Goal: Transaction & Acquisition: Purchase product/service

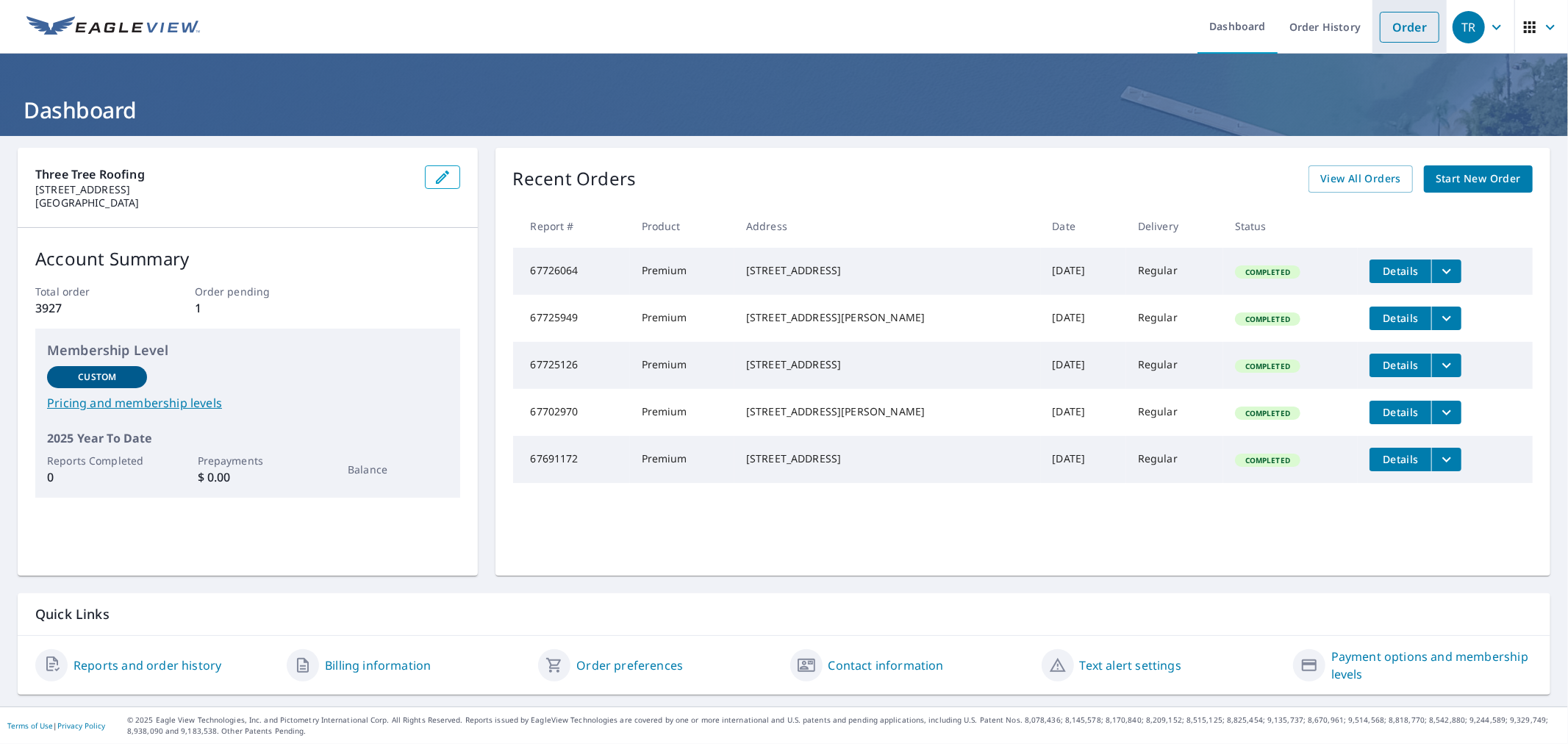
click at [1383, 22] on link "Order" at bounding box center [1409, 27] width 59 height 30
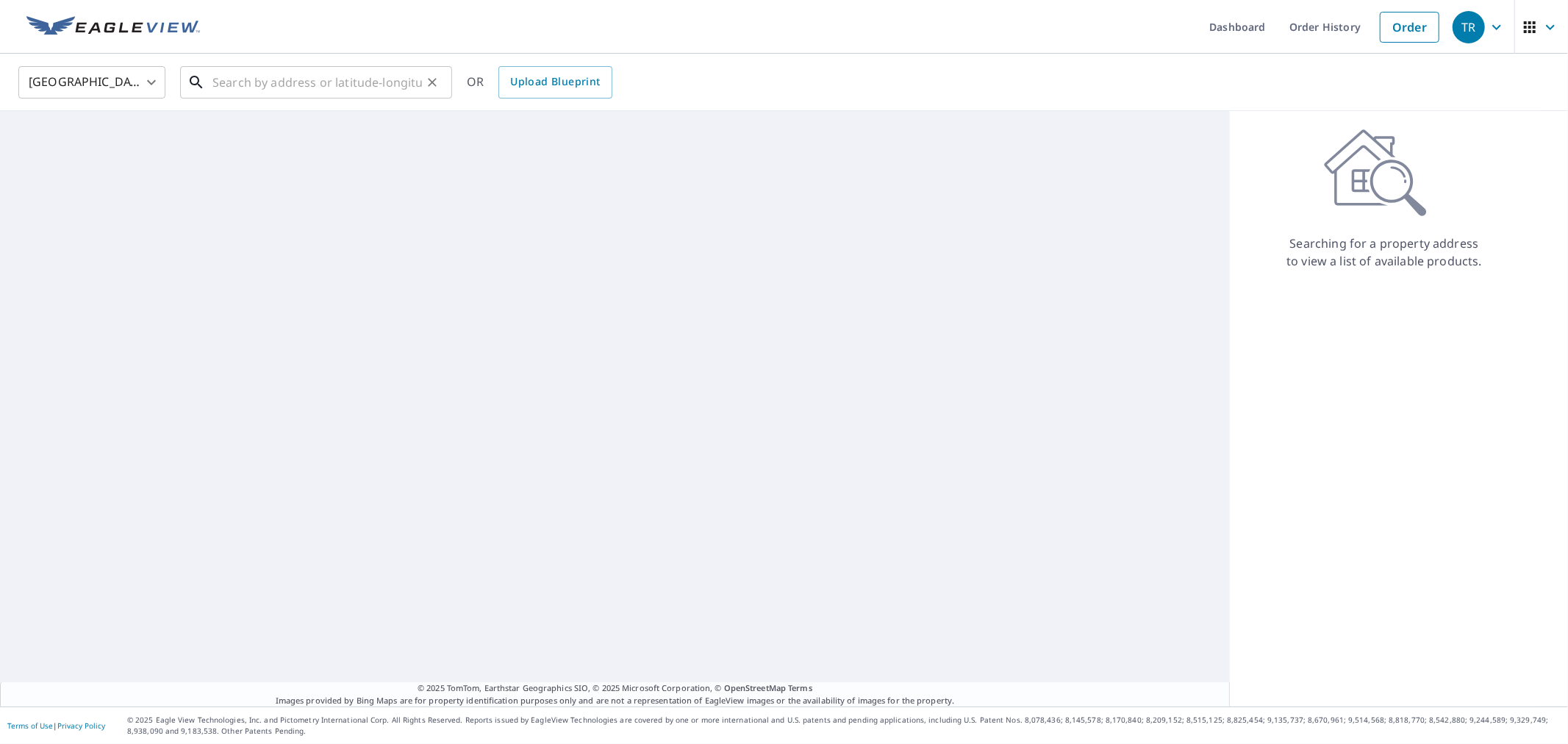
click at [331, 71] on input "text" at bounding box center [317, 82] width 210 height 41
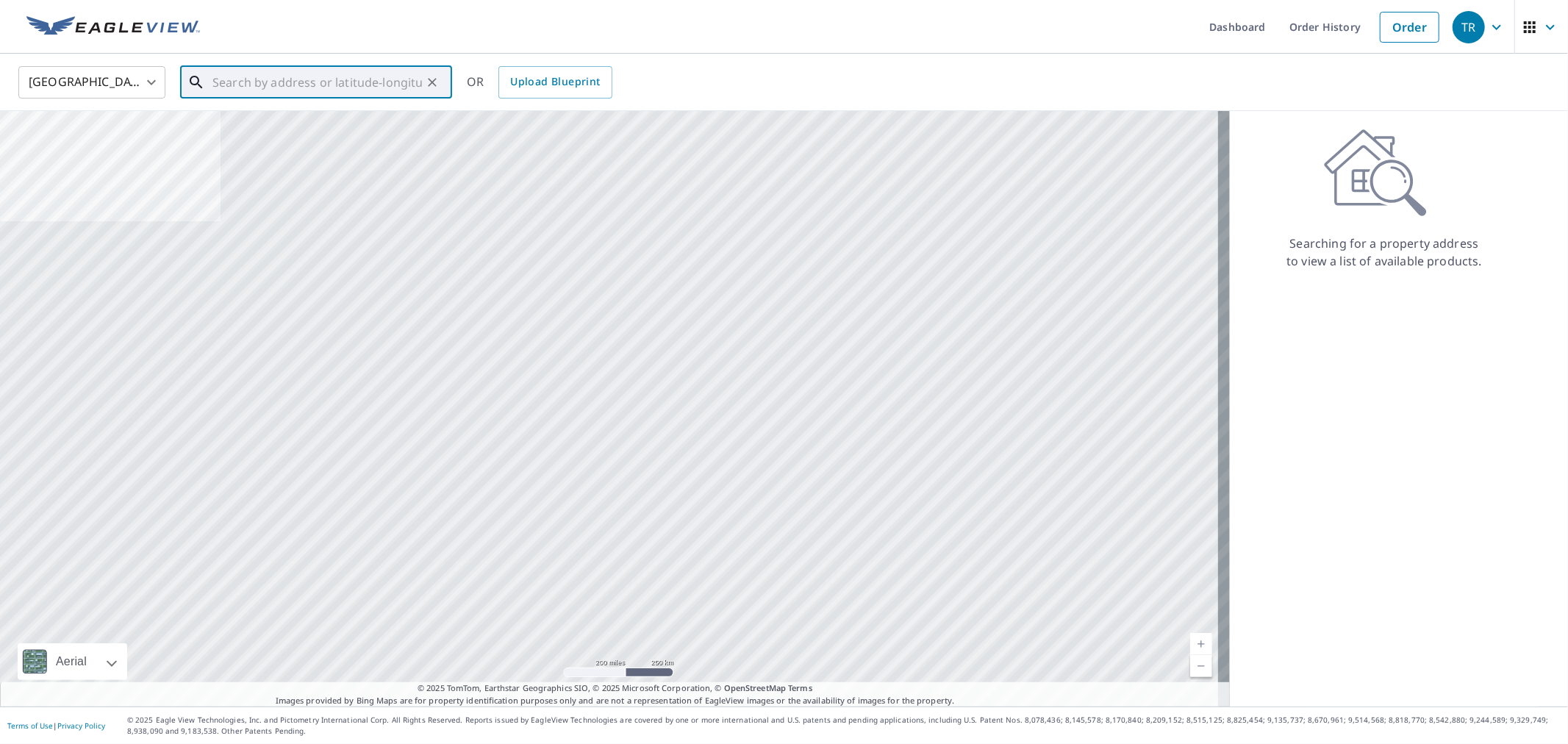
paste input "[URL][DOMAIN_NAME]"
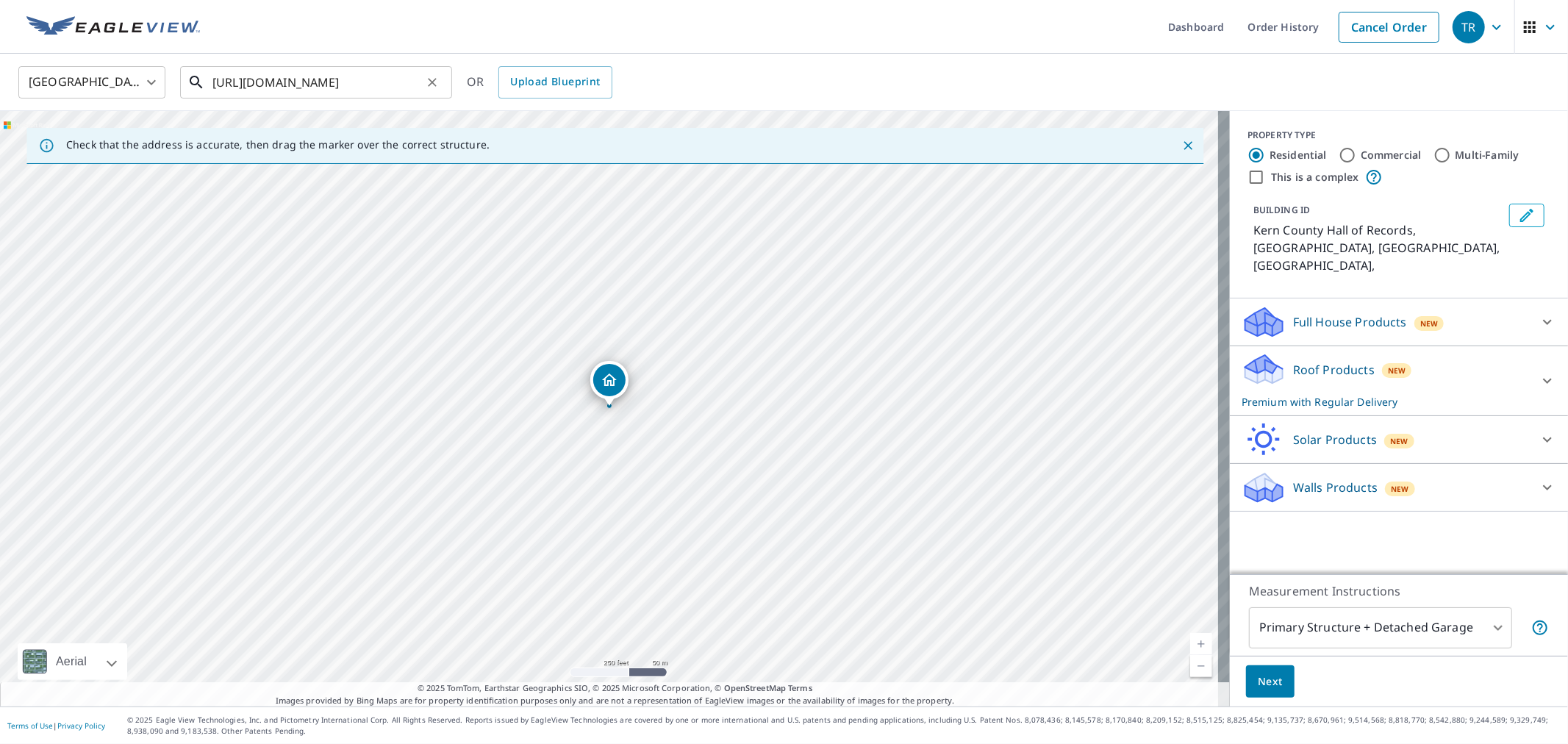
click at [331, 84] on input "[URL][DOMAIN_NAME]" at bounding box center [317, 82] width 210 height 41
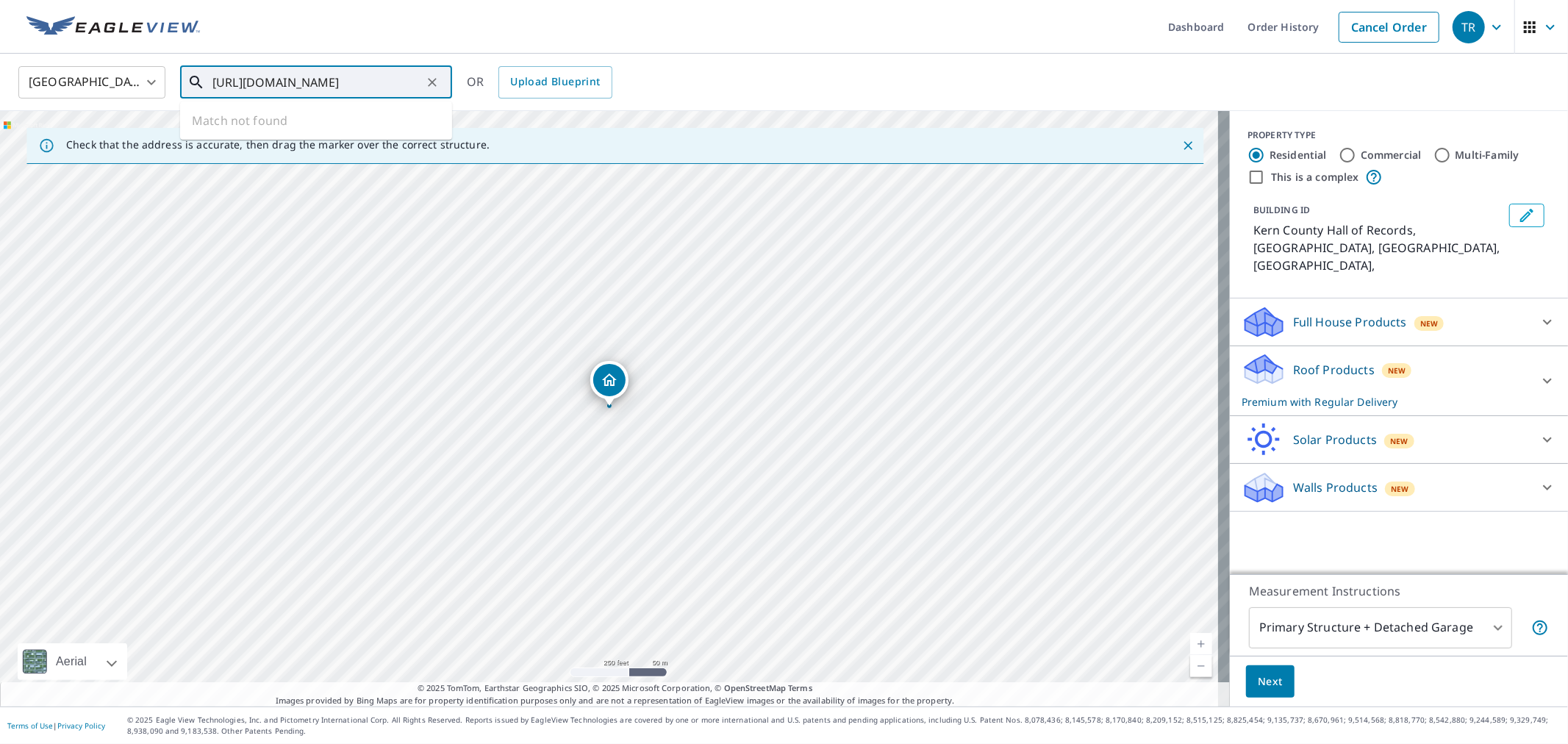
click at [331, 84] on input "[URL][DOMAIN_NAME]" at bounding box center [317, 82] width 210 height 41
paste input "[STREET_ADDRESS][PERSON_NAME]"
type input "[STREET_ADDRESS][PERSON_NAME]"
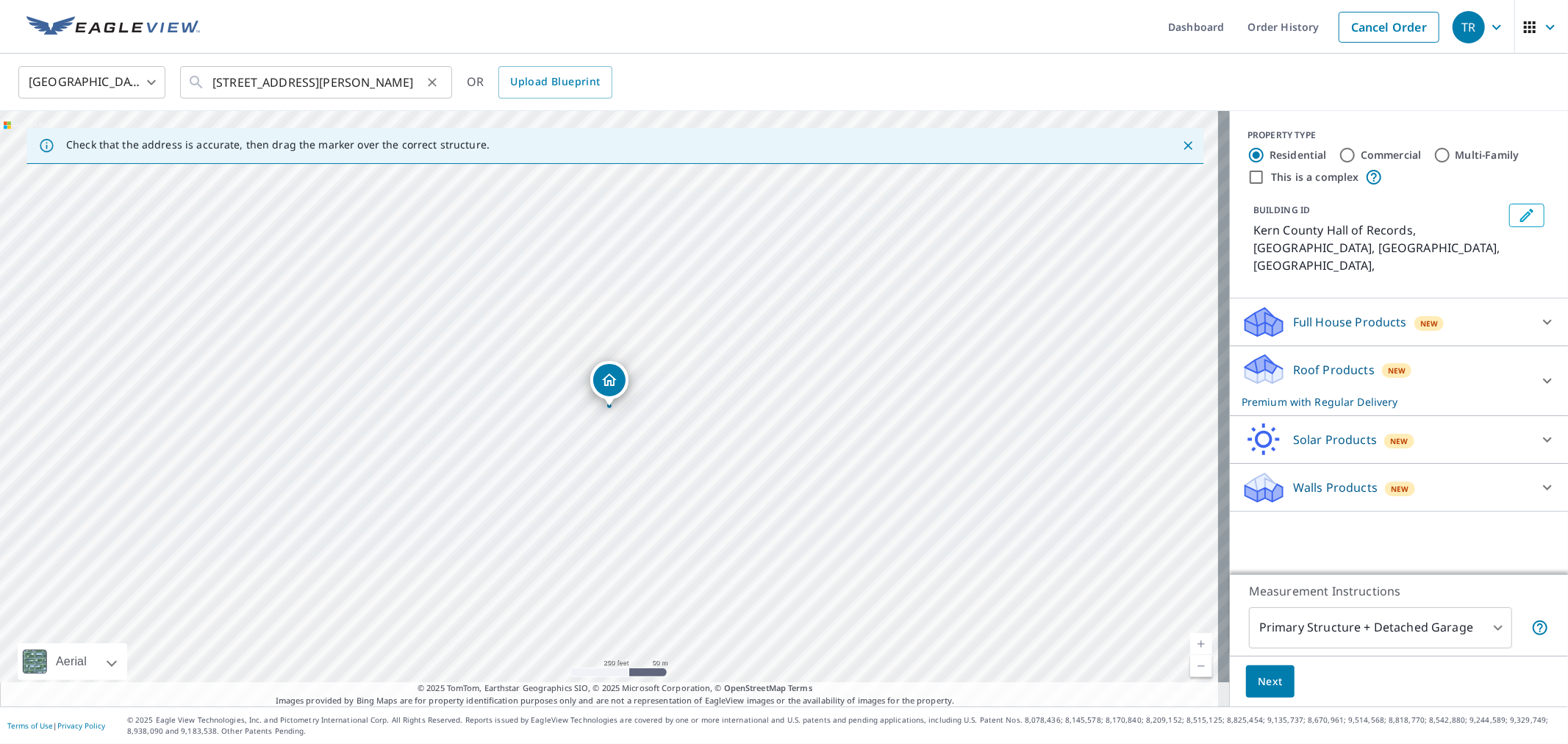
scroll to position [0, 0]
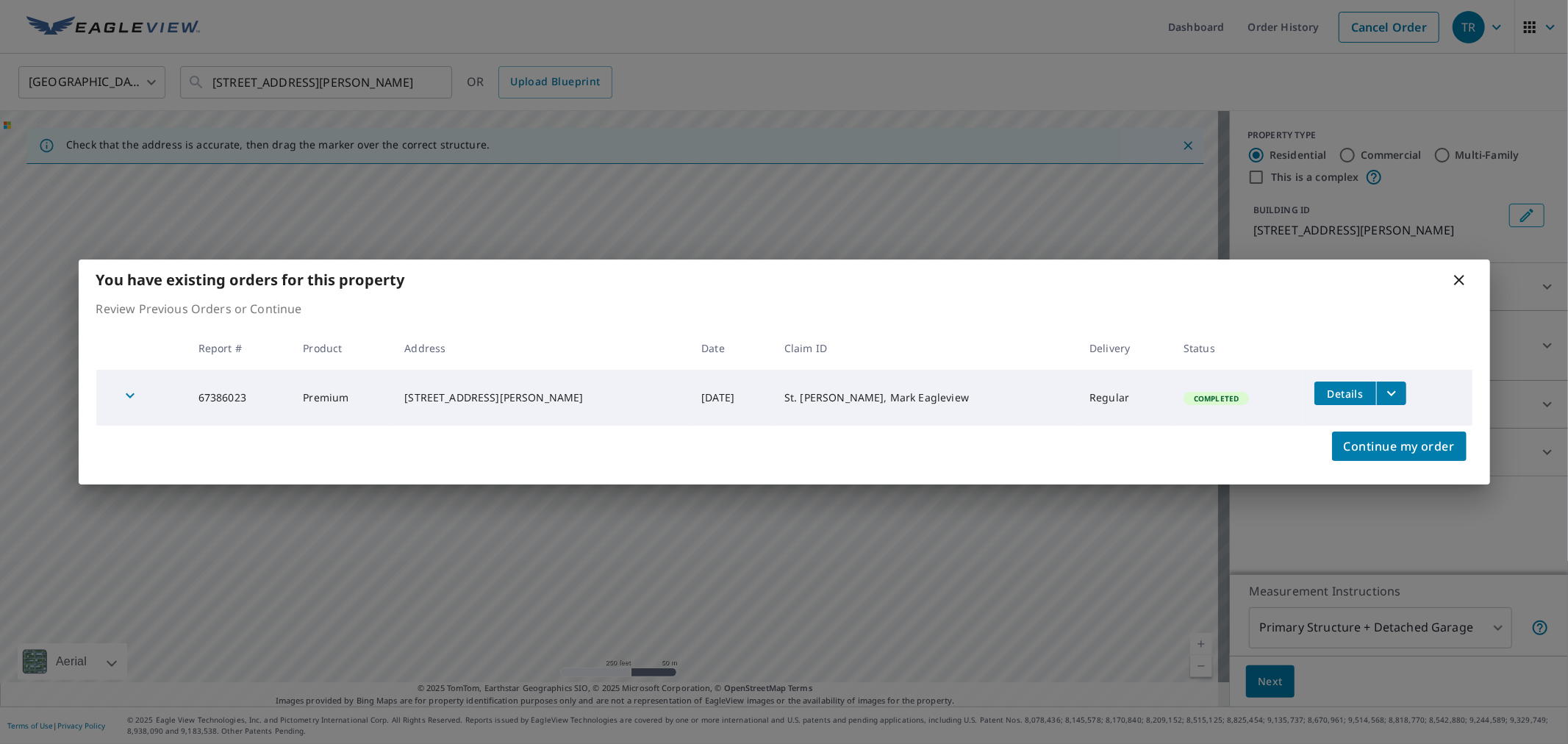
click at [1454, 277] on icon at bounding box center [1458, 280] width 17 height 17
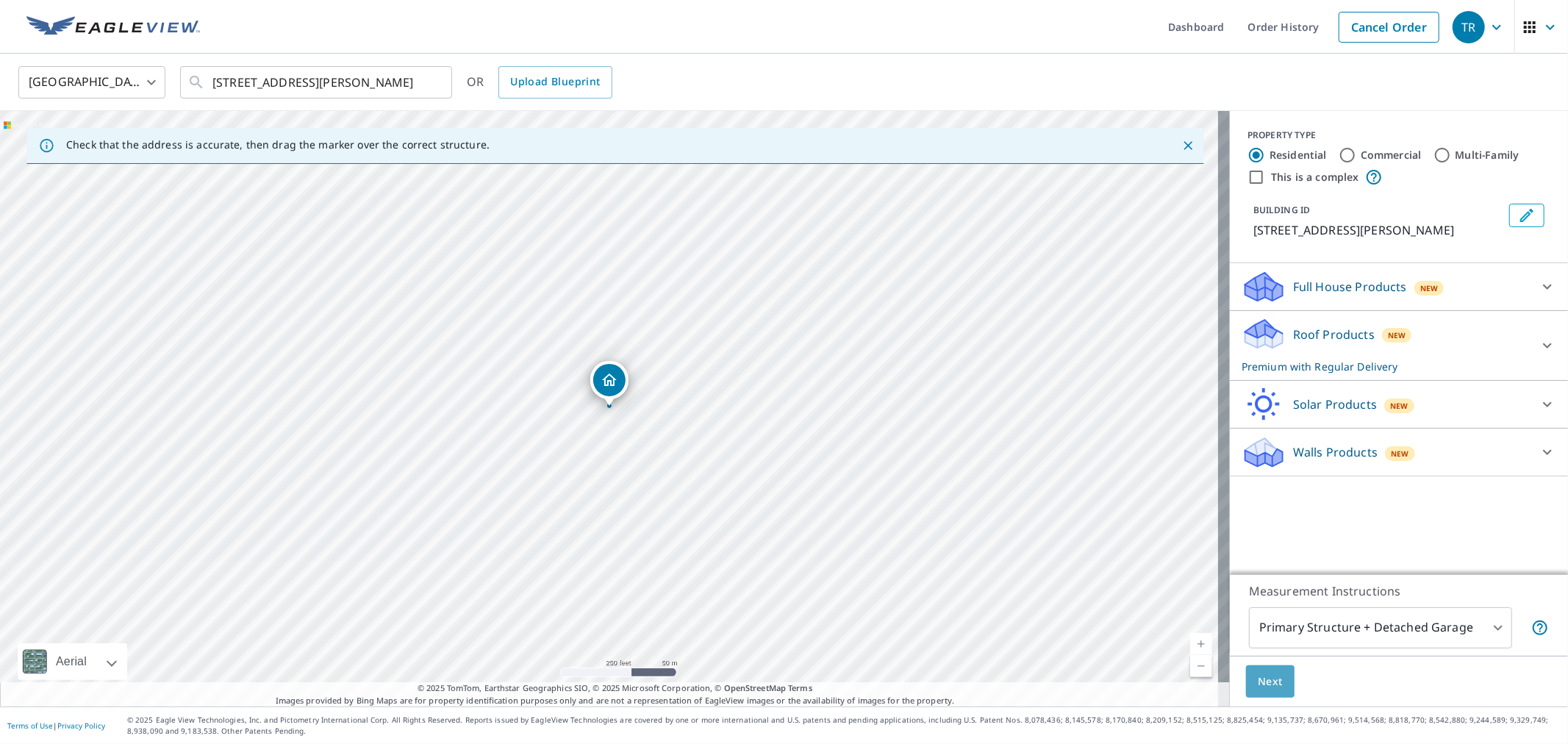
click at [1267, 684] on span "Next" at bounding box center [1269, 681] width 25 height 18
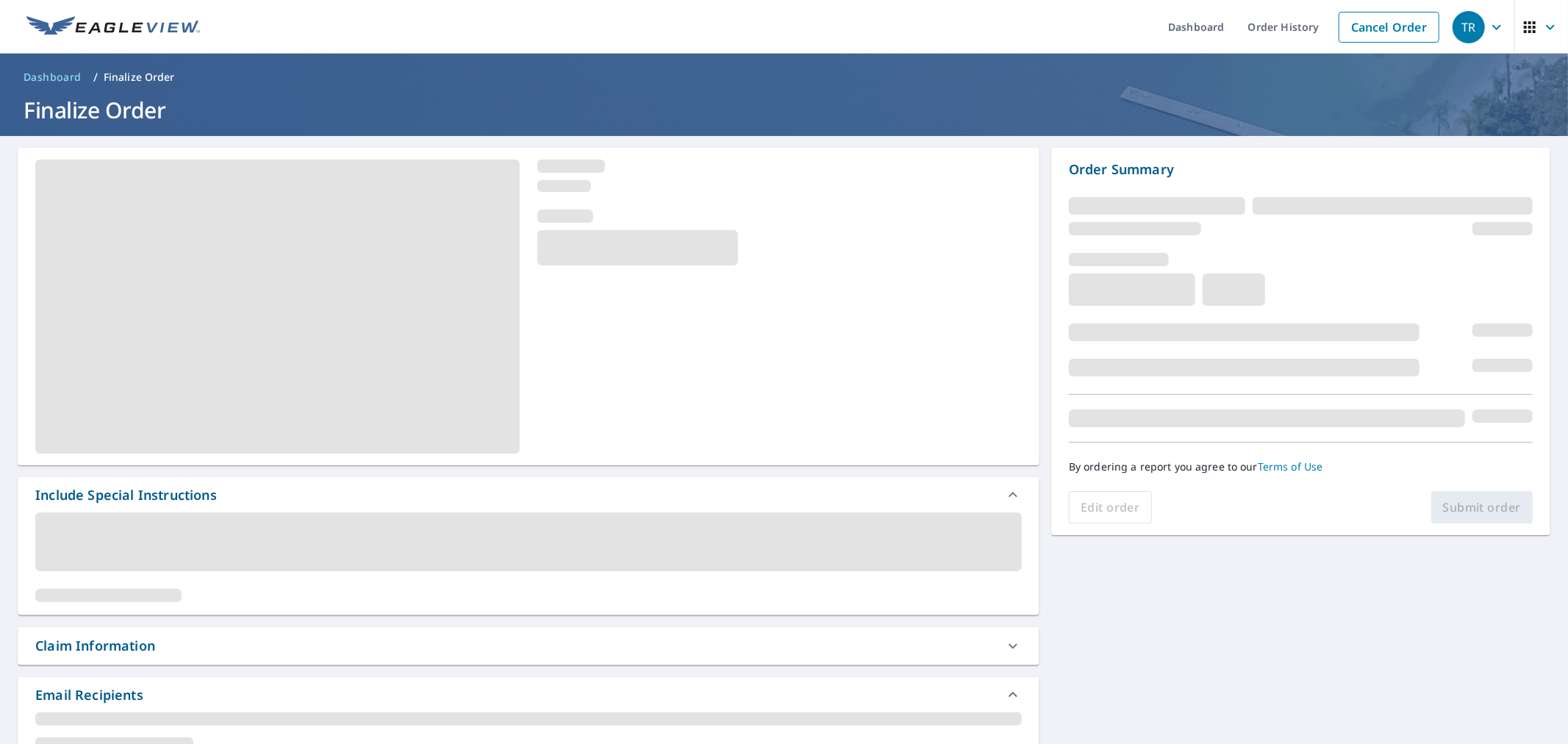
click at [285, 651] on div "Claim Information" at bounding box center [515, 646] width 959 height 20
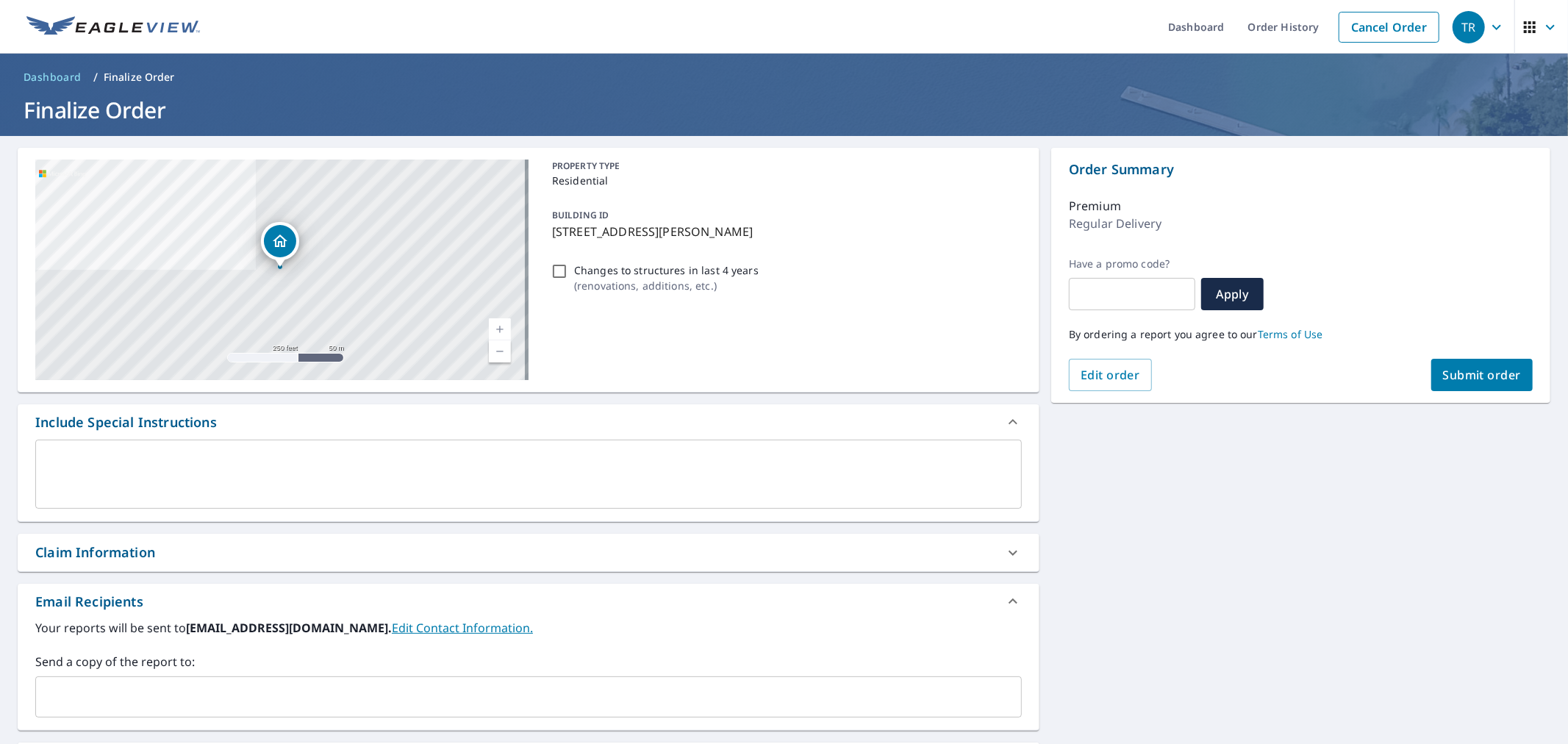
click at [222, 703] on input "text" at bounding box center [517, 697] width 951 height 28
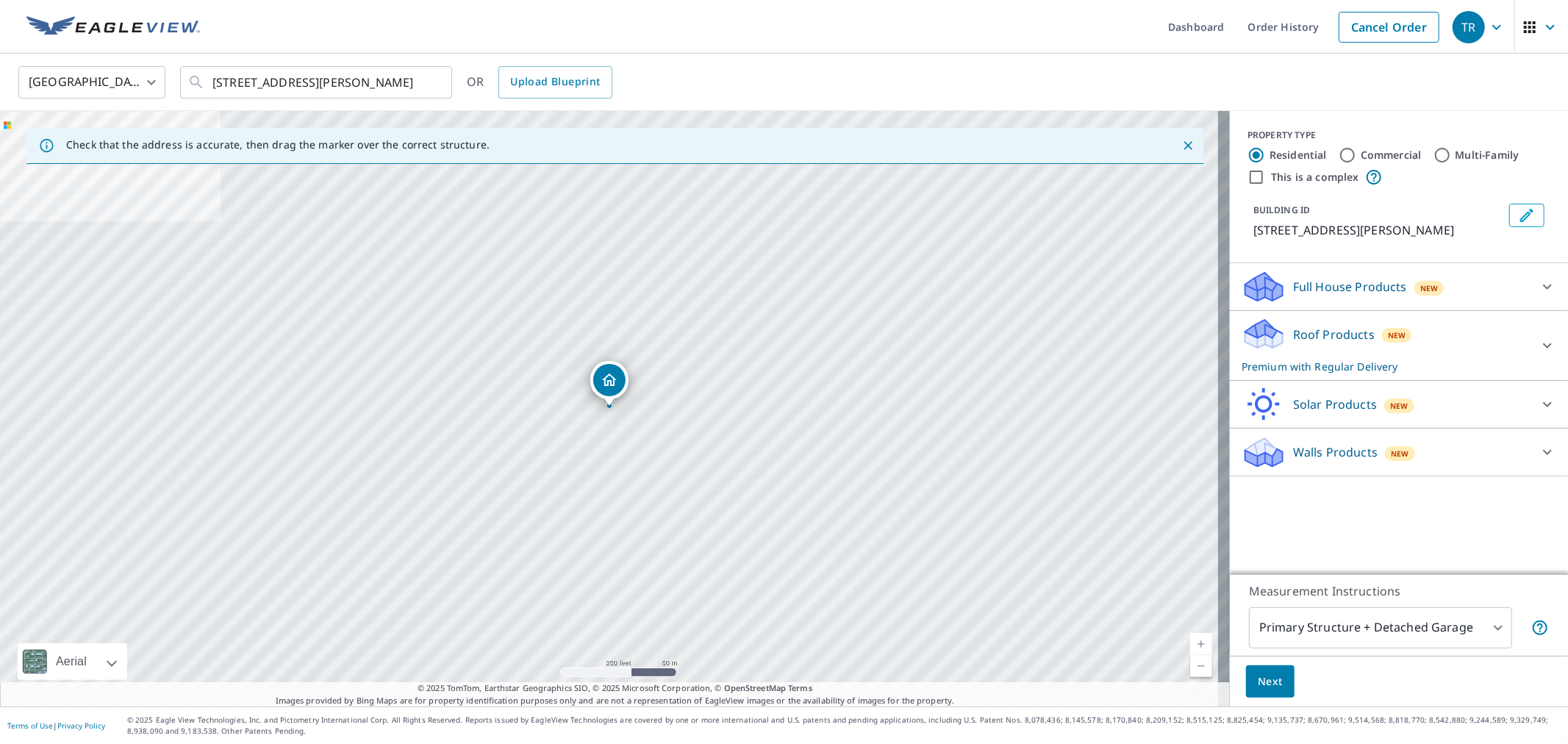
click at [1422, 333] on div "Roof Products New Premium with Regular Delivery" at bounding box center [1385, 346] width 288 height 57
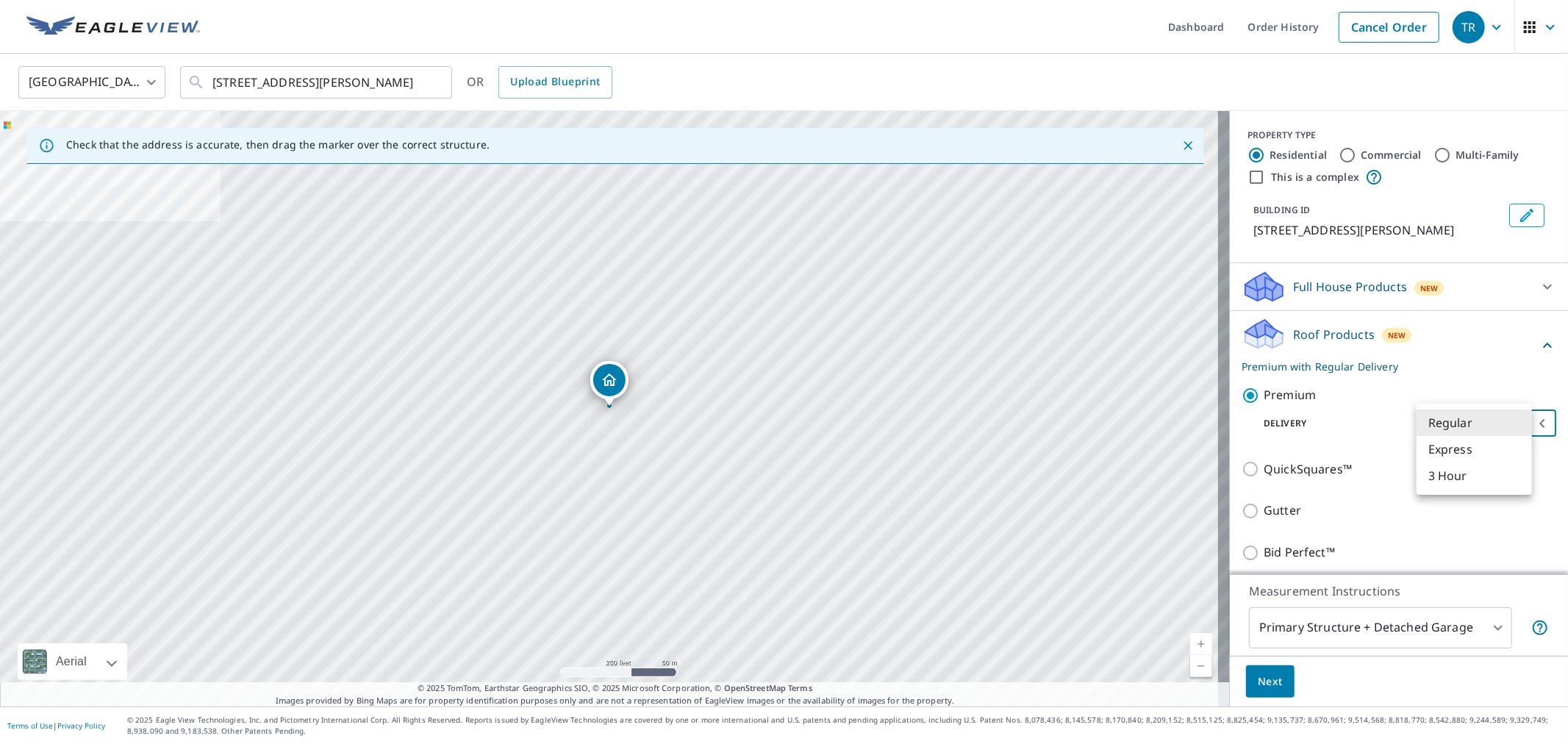
click at [1502, 427] on body "TR TR Dashboard Order History Cancel Order TR [GEOGRAPHIC_DATA] [GEOGRAPHIC_DAT…" at bounding box center [784, 372] width 1568 height 744
click at [1473, 479] on li "3 Hour" at bounding box center [1474, 476] width 116 height 26
type input "7"
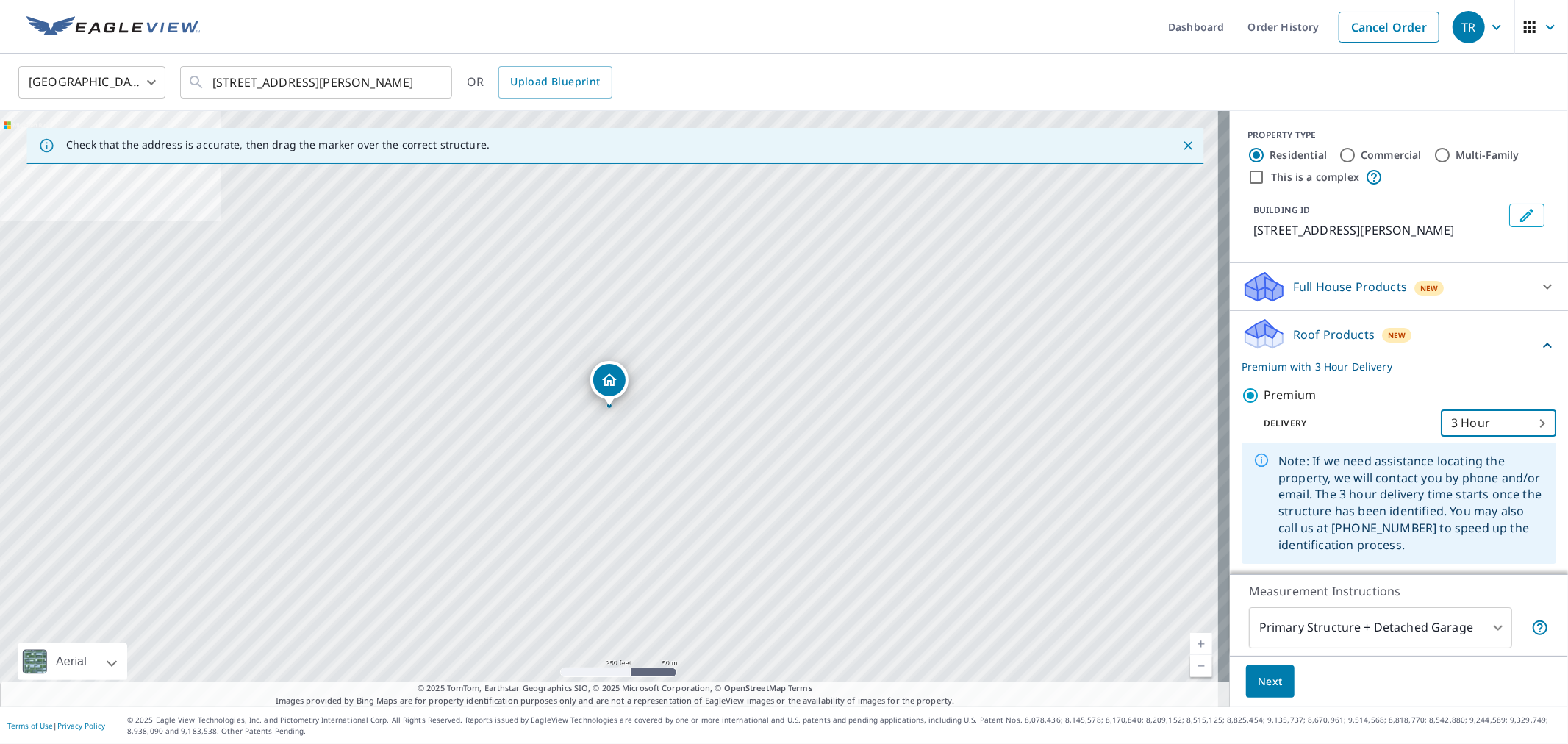
click at [1257, 689] on span "Next" at bounding box center [1269, 681] width 25 height 18
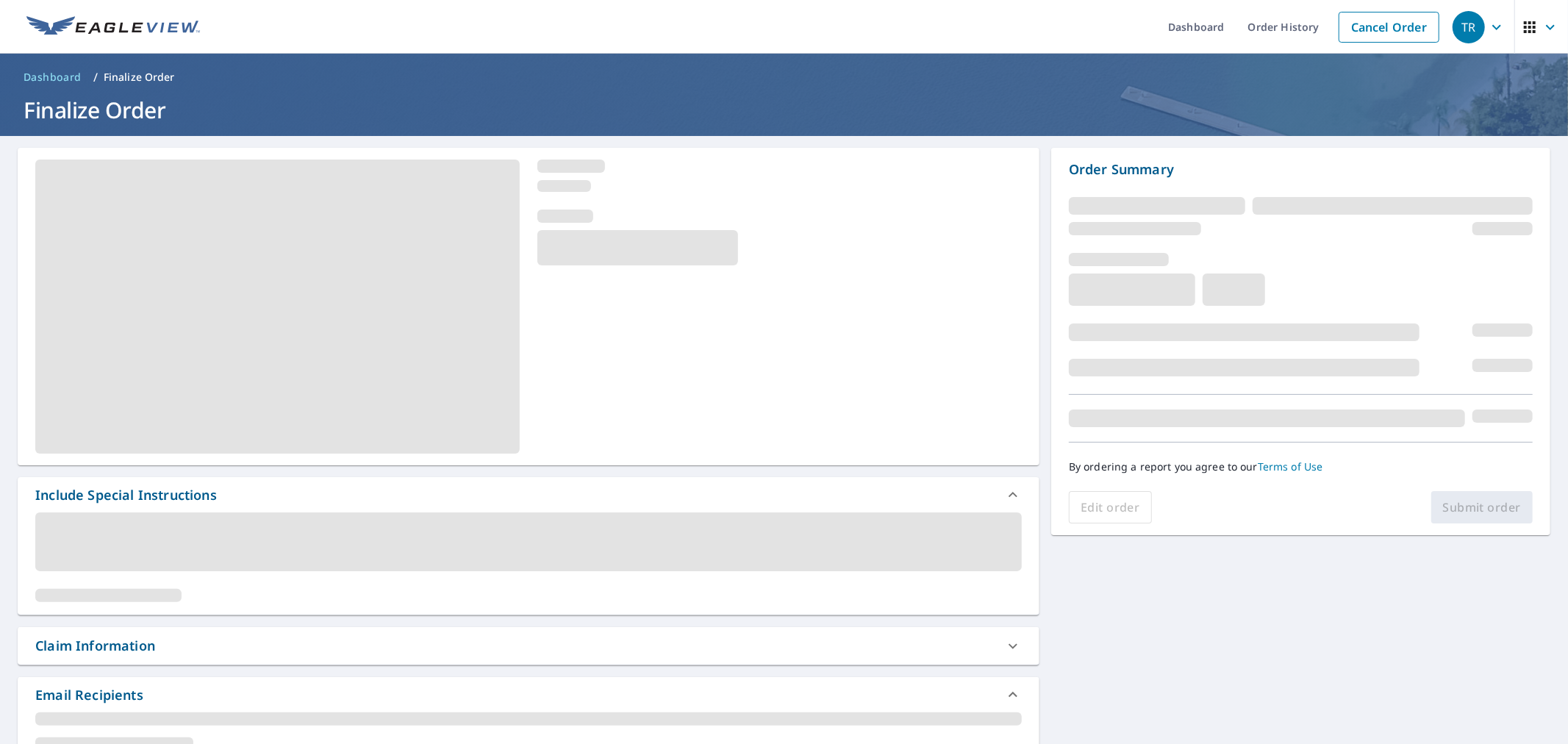
click at [333, 645] on div "Claim Information" at bounding box center [515, 646] width 959 height 20
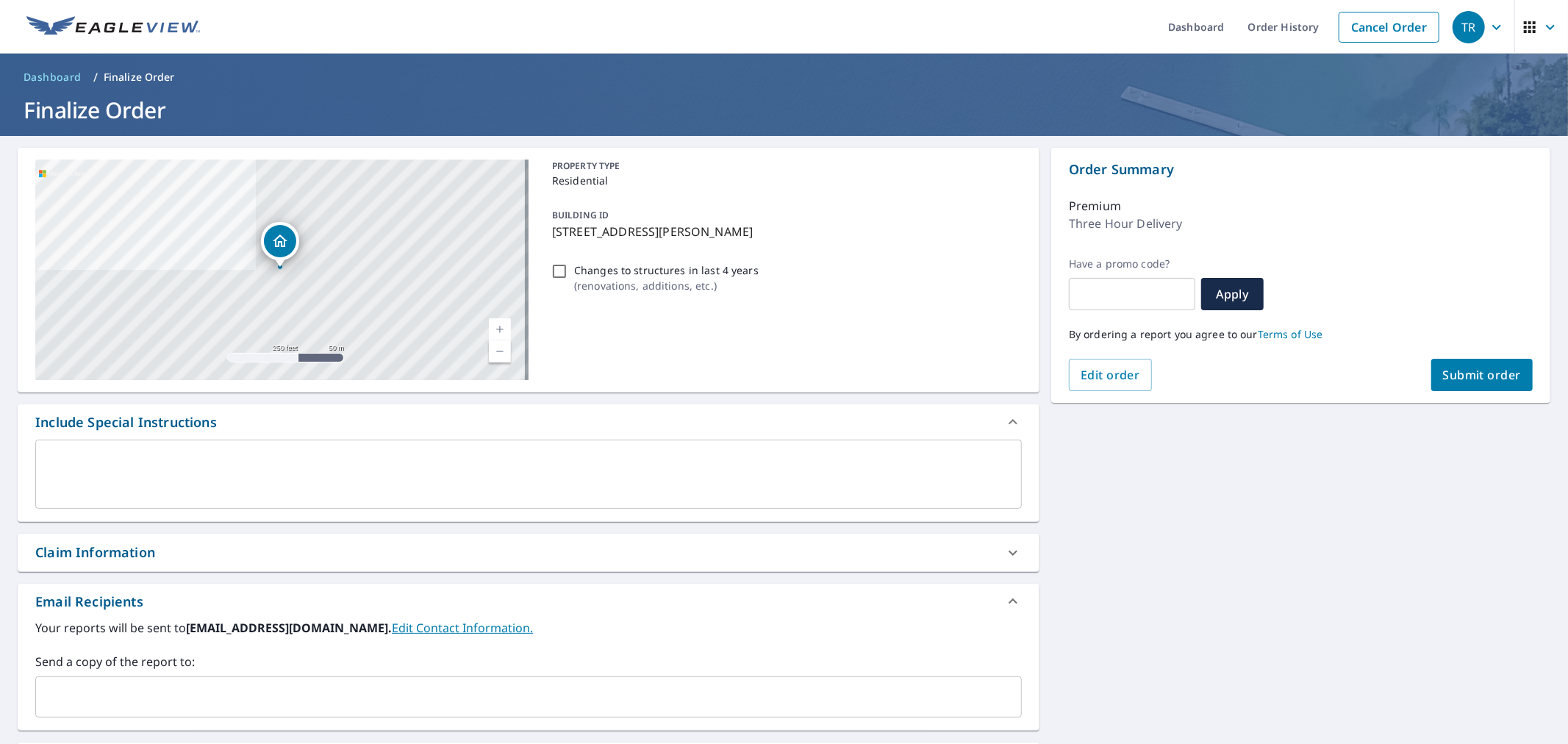
click at [313, 678] on div "​" at bounding box center [528, 697] width 986 height 41
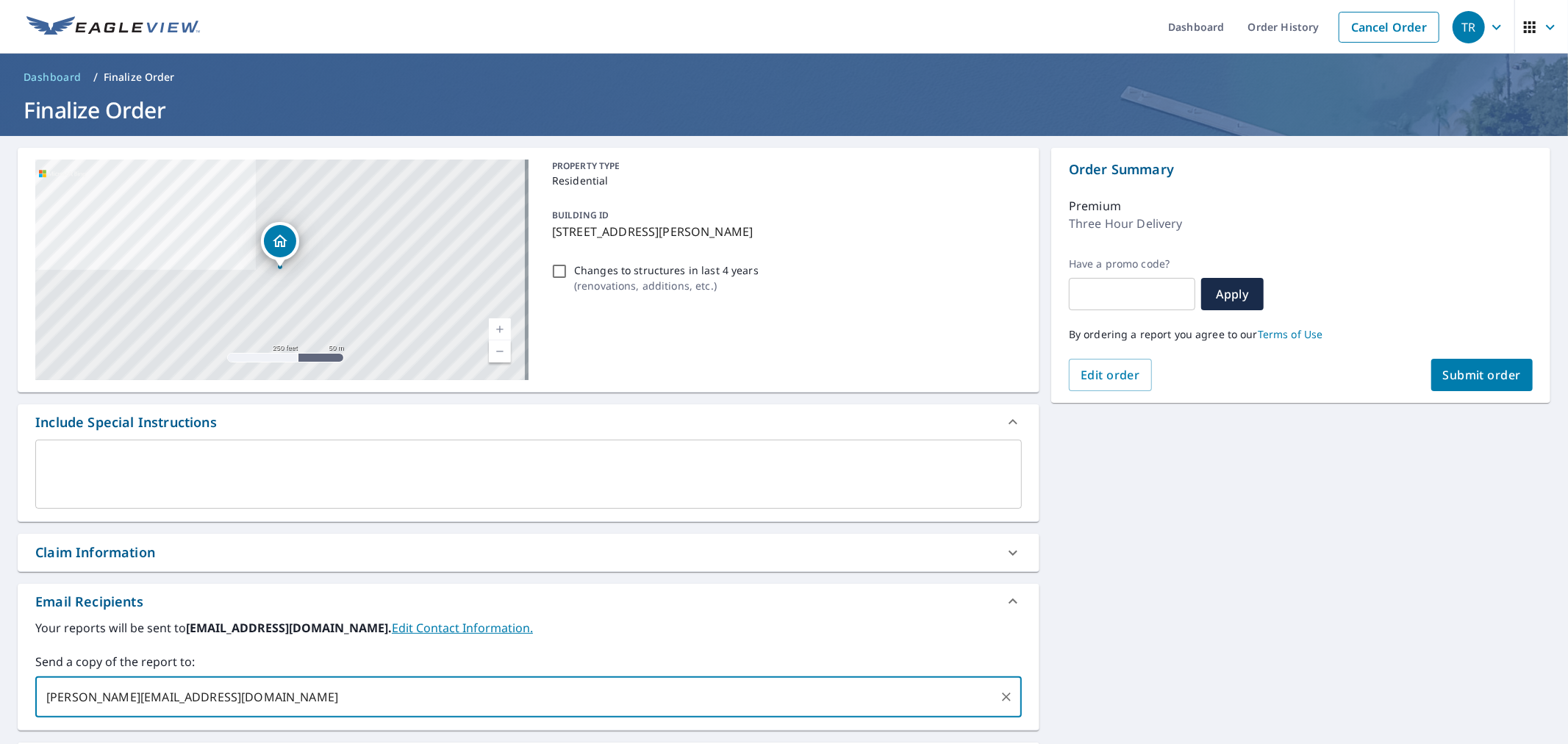
type input "[PERSON_NAME][EMAIL_ADDRESS][DOMAIN_NAME]"
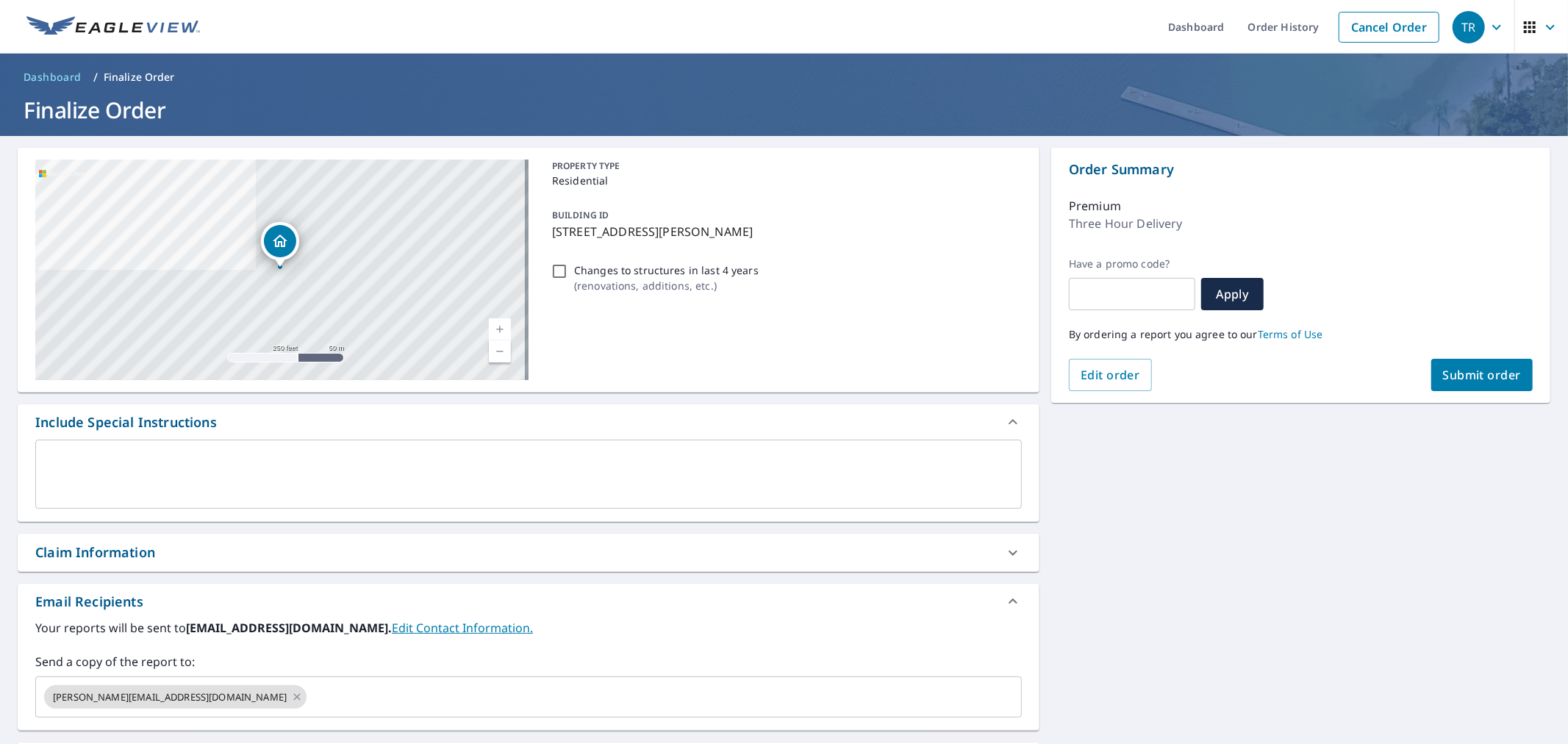
click at [363, 565] on div "Claim Information" at bounding box center [528, 552] width 1021 height 37
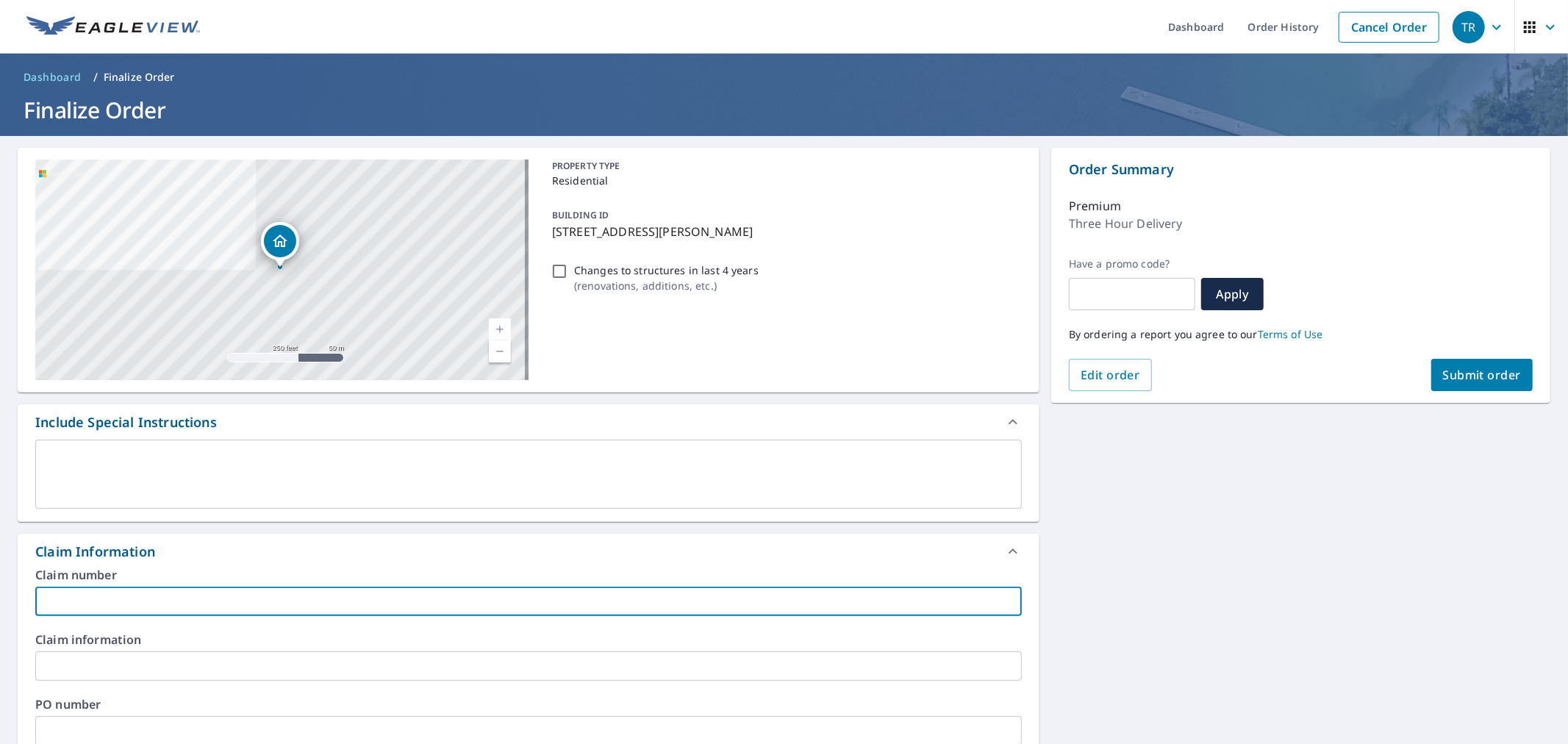
click at [366, 590] on input "text" at bounding box center [528, 602] width 986 height 30
type input "[PERSON_NAME] Eagelview"
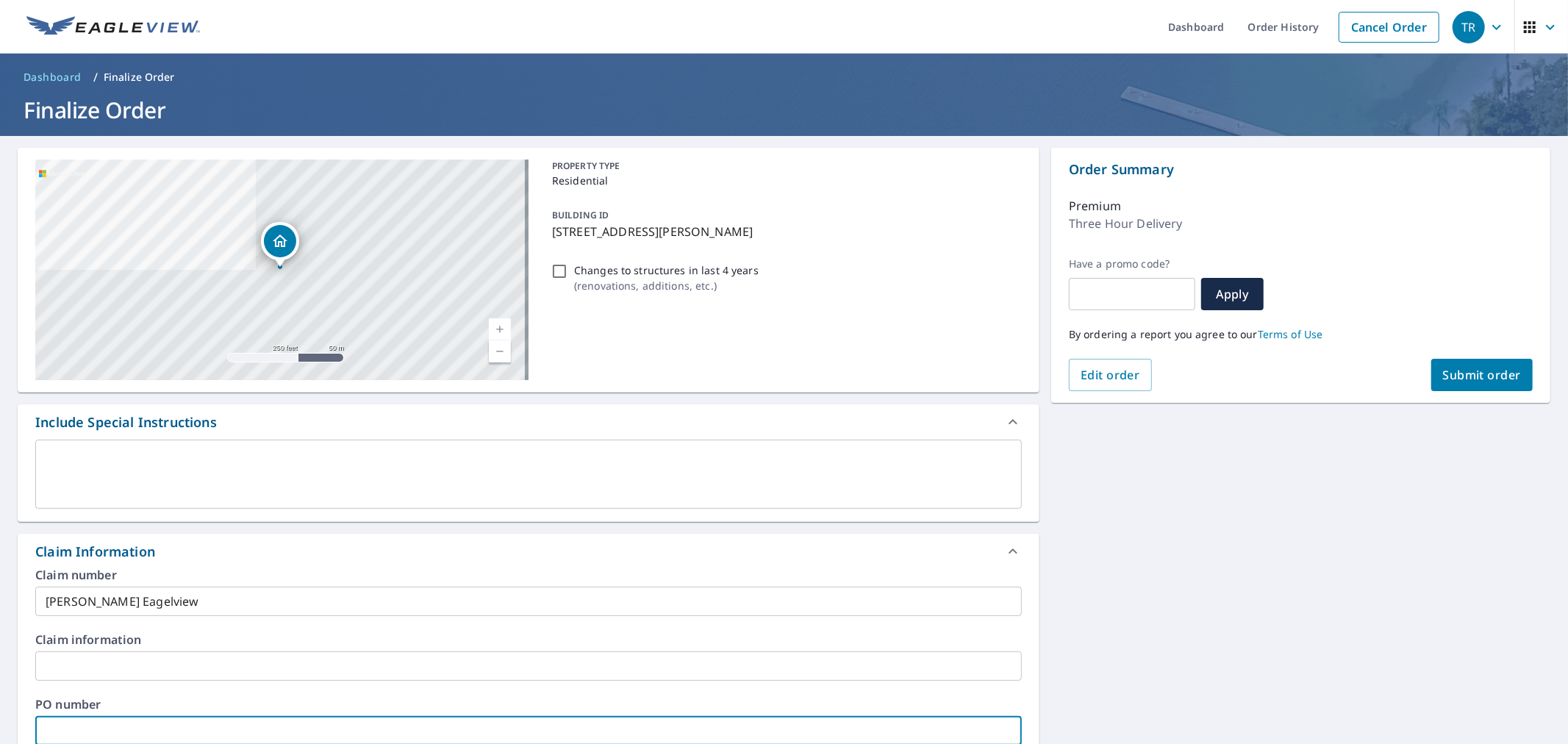
click at [323, 717] on input "text" at bounding box center [528, 731] width 986 height 30
paste input "[PERSON_NAME] Eagelview"
type input "[PERSON_NAME] Eagelview"
click at [1431, 384] on button "Submit order" at bounding box center [1482, 375] width 102 height 32
